Goal: Information Seeking & Learning: Learn about a topic

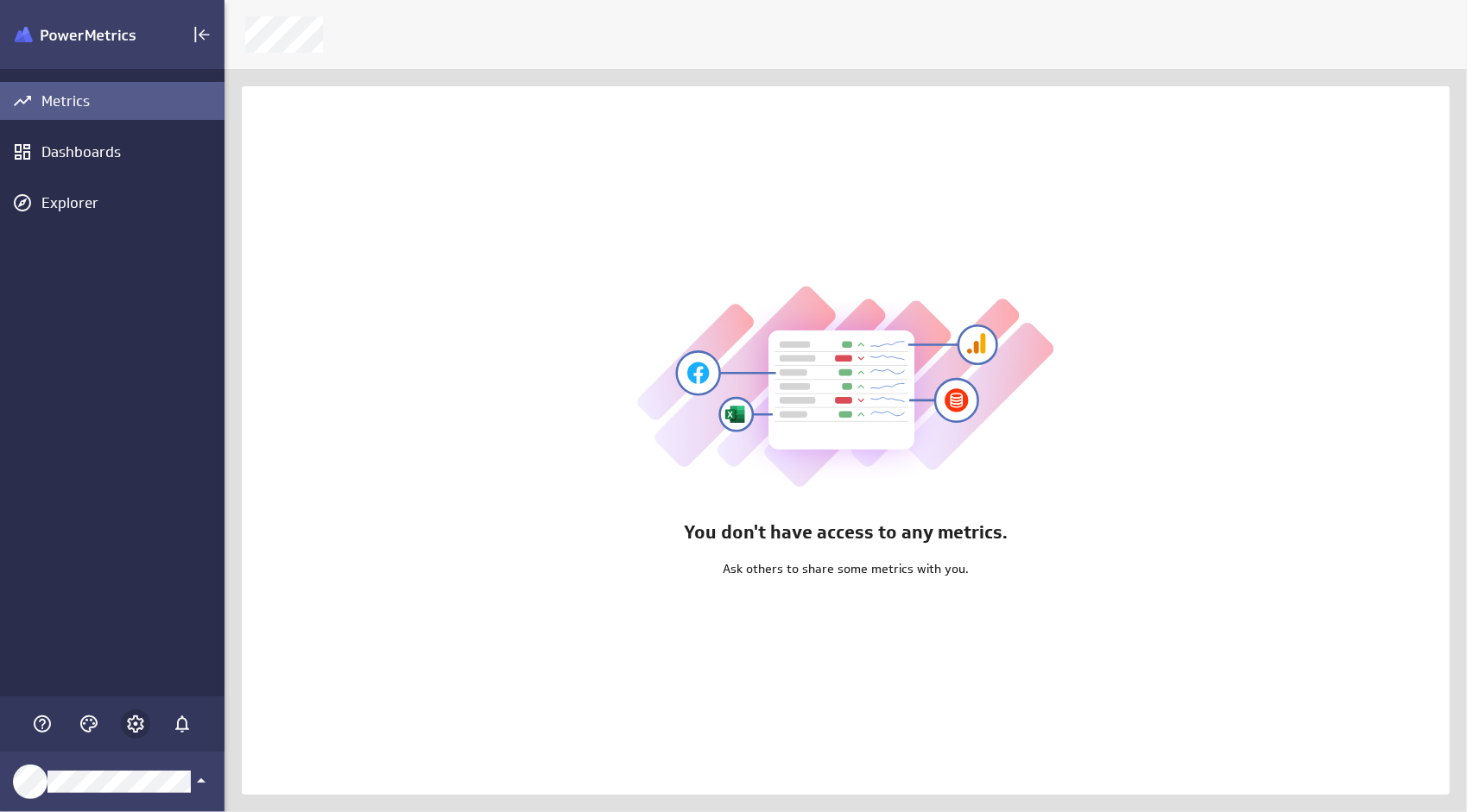
scroll to position [839, 1269]
click at [133, 733] on icon "Account and settings" at bounding box center [135, 724] width 21 height 21
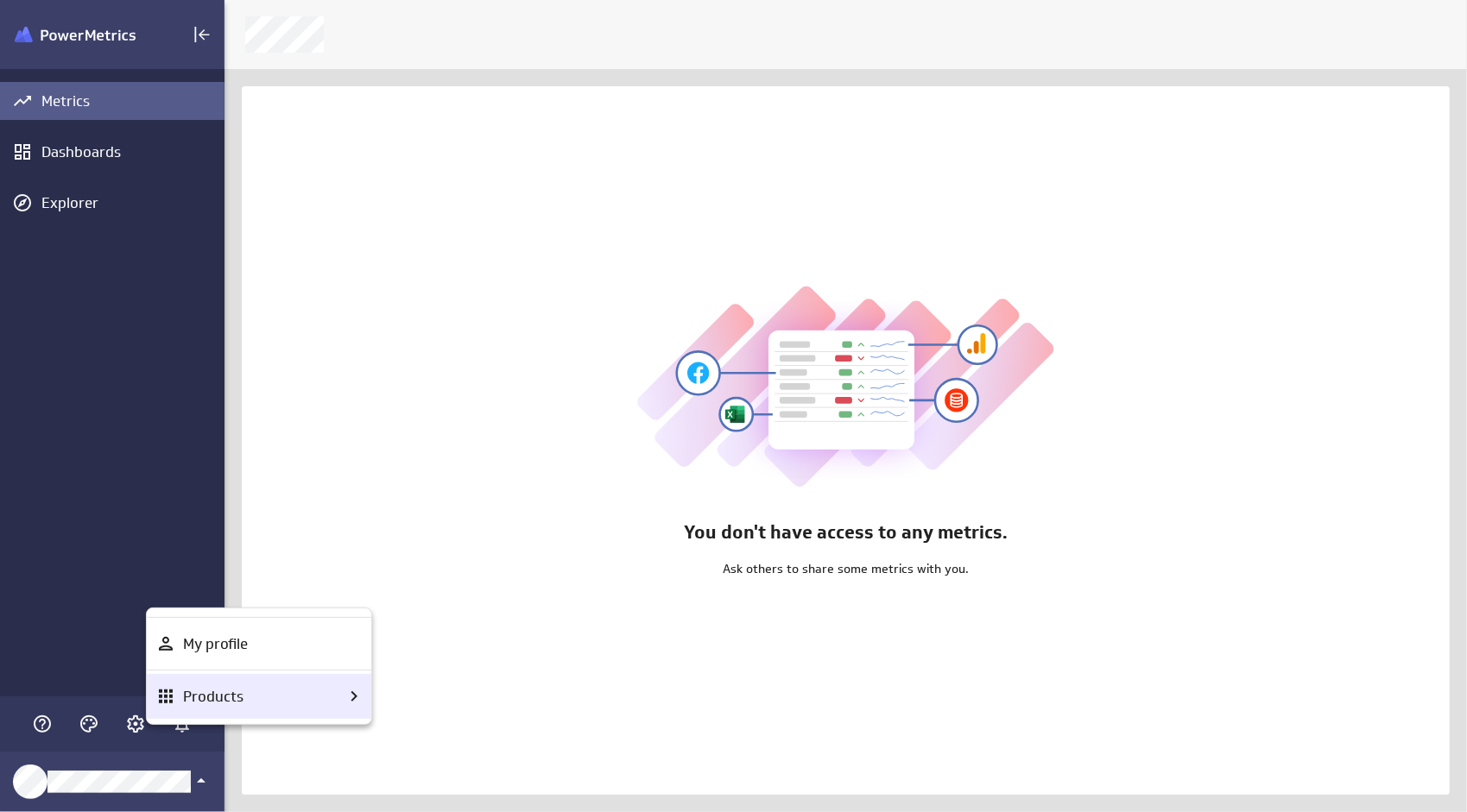
click at [202, 689] on p "Products" at bounding box center [213, 697] width 61 height 22
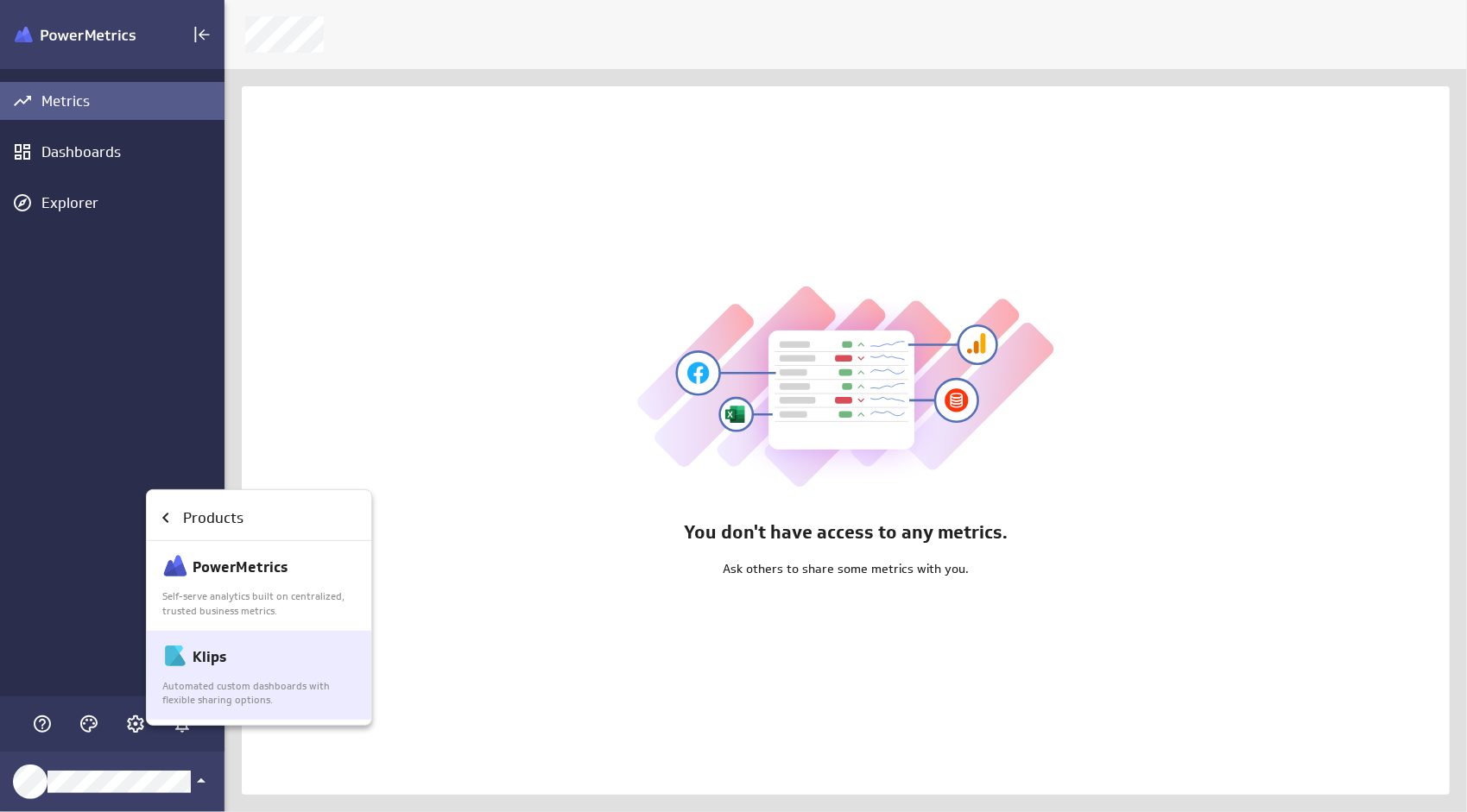
click at [294, 685] on p "Automated custom dashboards with flexible sharing options." at bounding box center [259, 694] width 195 height 29
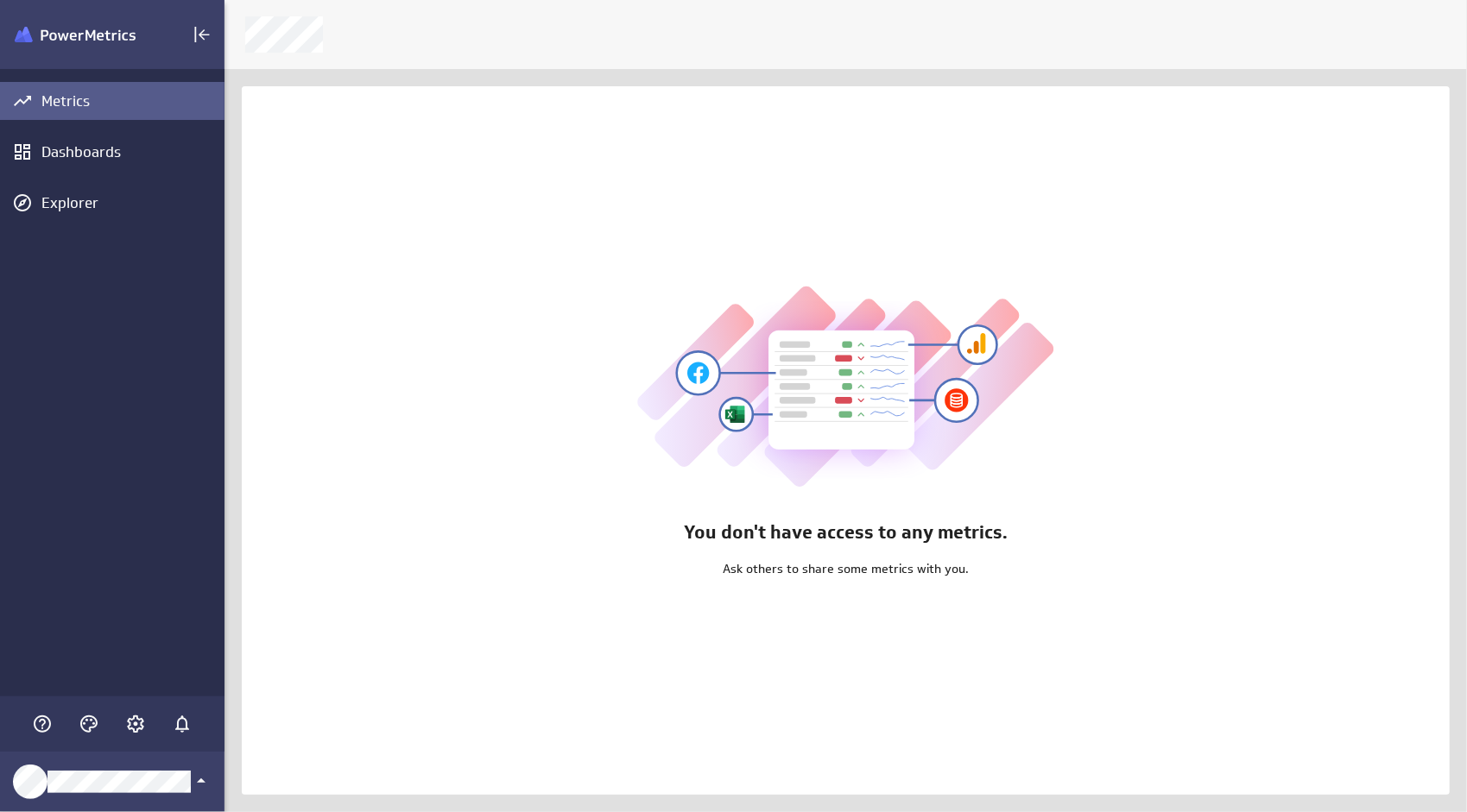
scroll to position [839, 1269]
click at [136, 728] on icon "Account and settings" at bounding box center [135, 724] width 21 height 21
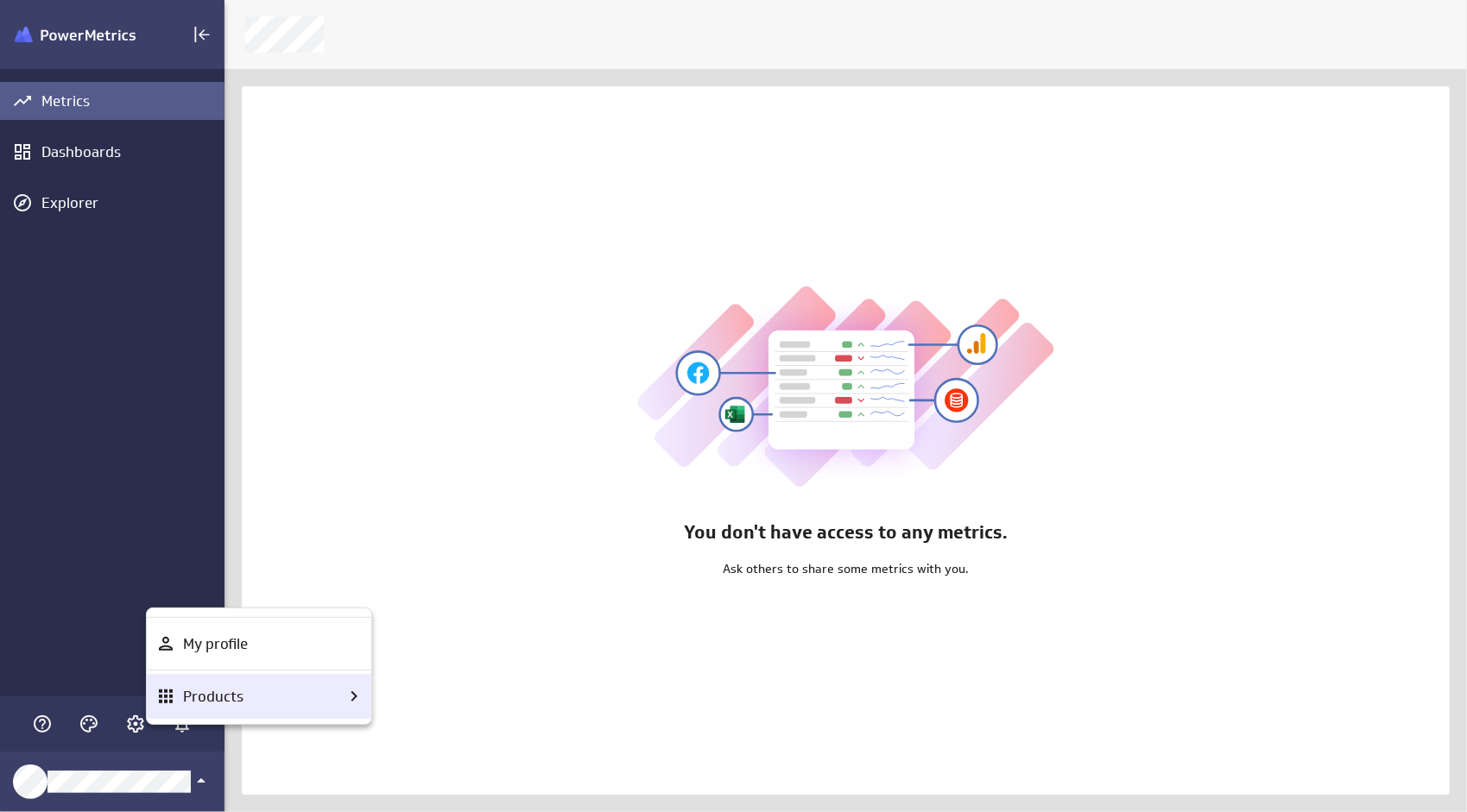
click at [211, 687] on p "Products" at bounding box center [213, 697] width 61 height 22
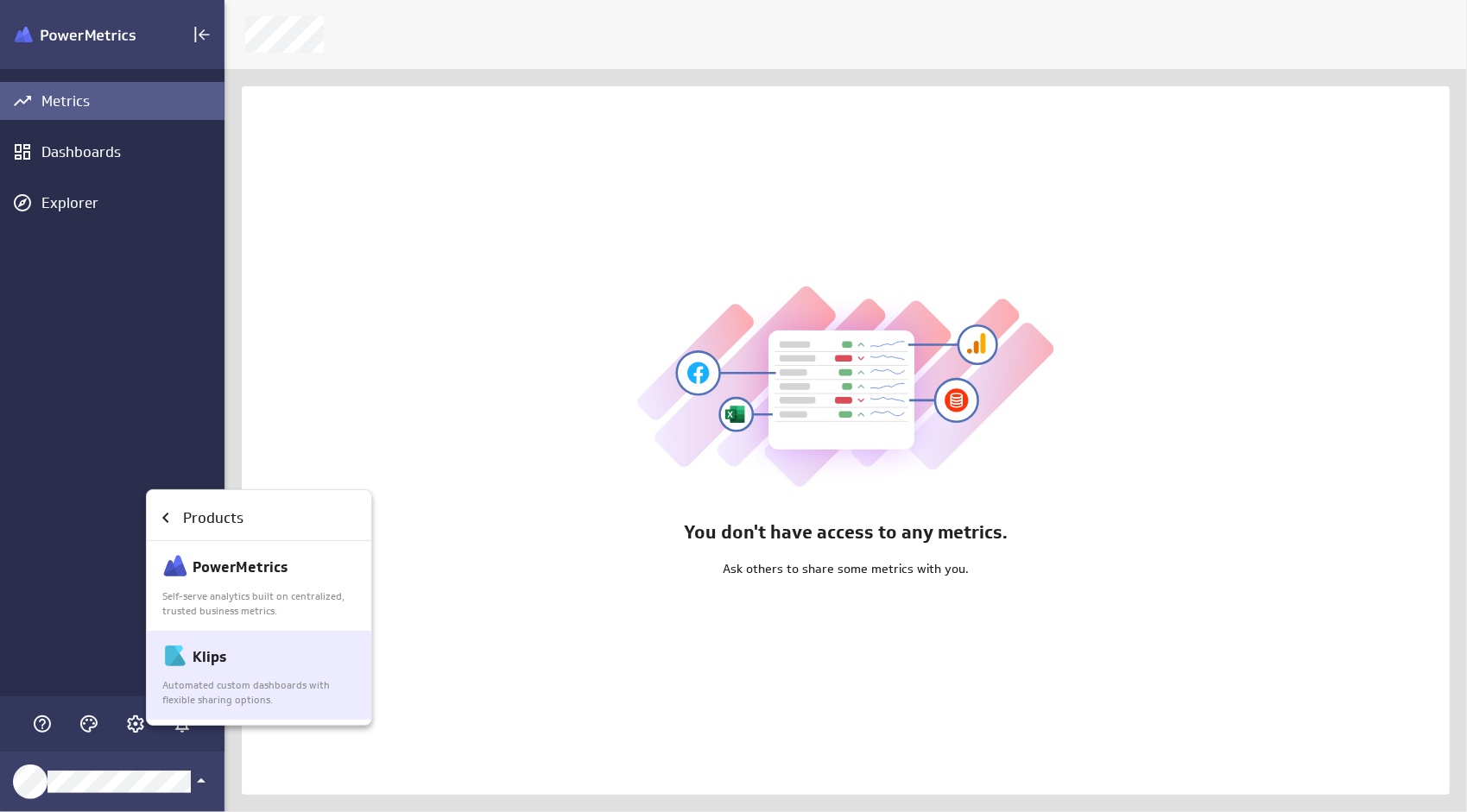
click at [283, 677] on div "Klips Automated custom dashboards with flexible sharing options." at bounding box center [259, 676] width 195 height 65
